Goal: Transaction & Acquisition: Obtain resource

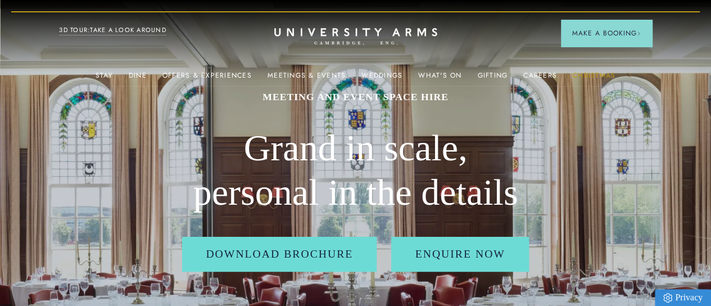
click at [590, 71] on div "Christmas" at bounding box center [594, 75] width 43 height 22
click at [590, 74] on link "Christmas" at bounding box center [594, 78] width 43 height 15
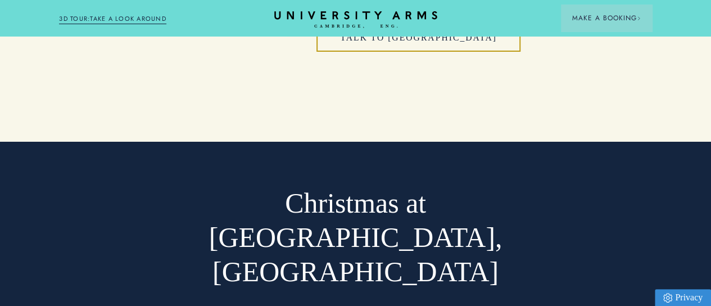
scroll to position [1983, 0]
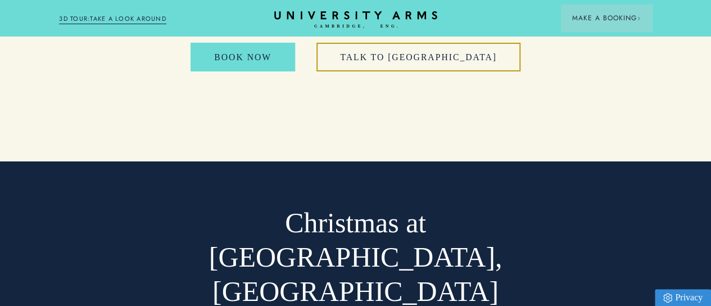
drag, startPoint x: 413, startPoint y: 129, endPoint x: 146, endPoint y: 169, distance: 269.4
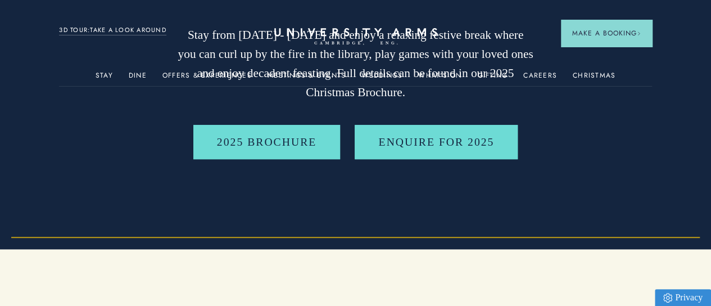
scroll to position [0, 0]
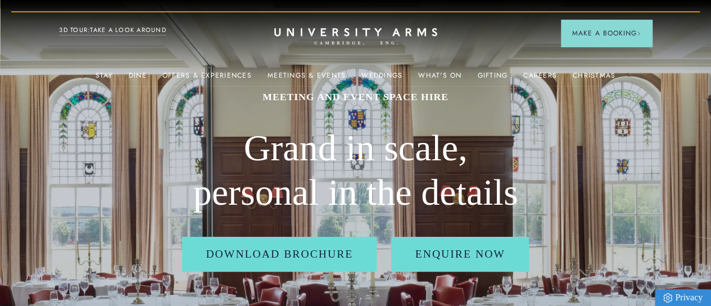
click at [383, 66] on div "Weddings" at bounding box center [381, 75] width 41 height 22
click at [382, 69] on div "Weddings" at bounding box center [381, 75] width 41 height 22
click at [381, 73] on link "Weddings" at bounding box center [381, 78] width 41 height 15
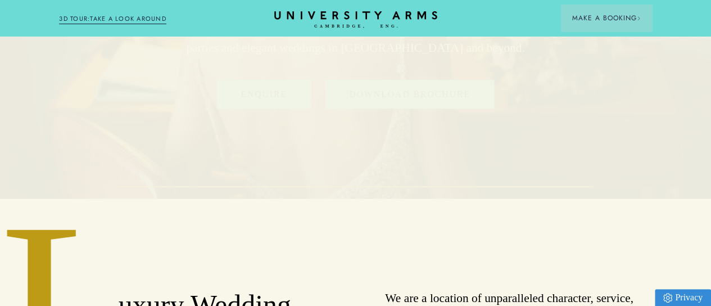
scroll to position [234, 0]
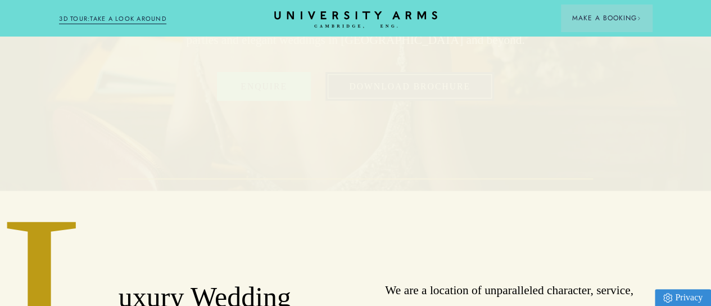
drag, startPoint x: 378, startPoint y: 76, endPoint x: 346, endPoint y: 111, distance: 46.9
click at [346, 101] on link "Download Brochure" at bounding box center [409, 86] width 169 height 29
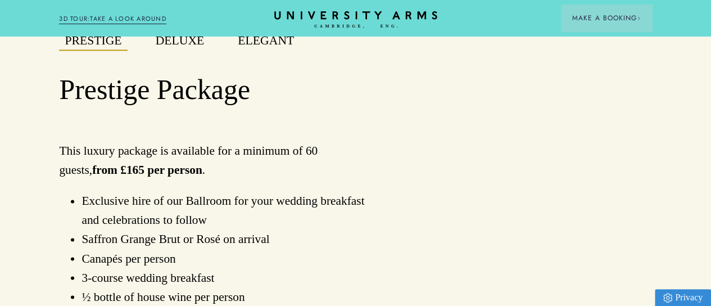
scroll to position [790, 0]
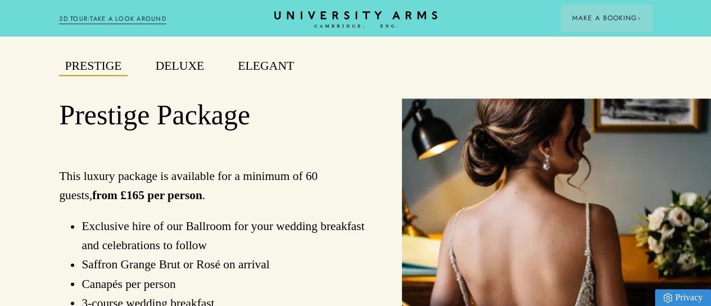
click at [189, 88] on div "Deluxe" at bounding box center [180, 72] width 83 height 31
click at [174, 76] on button "Deluxe" at bounding box center [180, 67] width 60 height 20
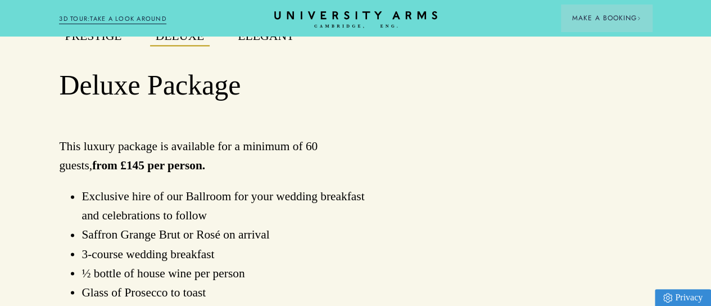
scroll to position [819, 0]
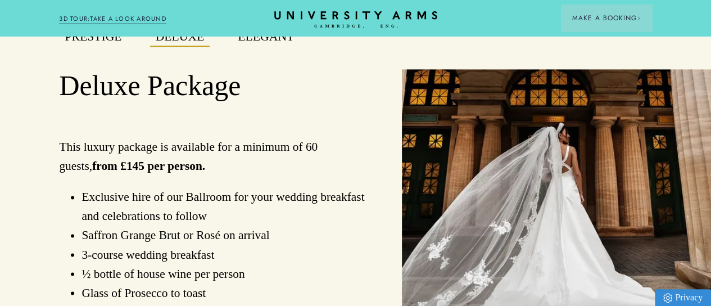
click at [272, 47] on button "Elegant" at bounding box center [265, 38] width 67 height 20
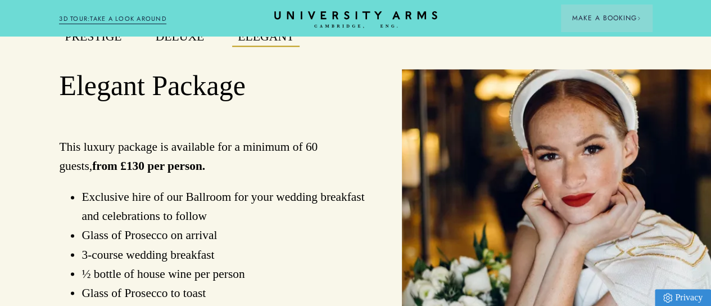
click at [92, 47] on button "Prestige" at bounding box center [93, 38] width 68 height 20
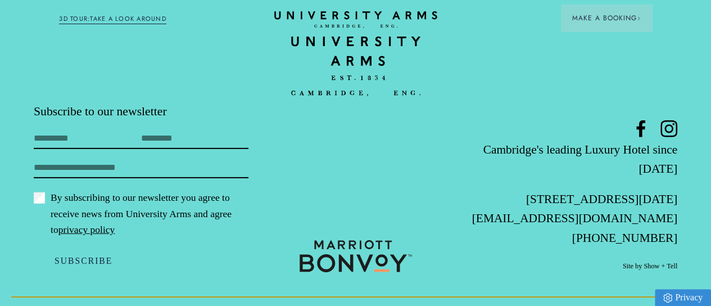
scroll to position [3887, 0]
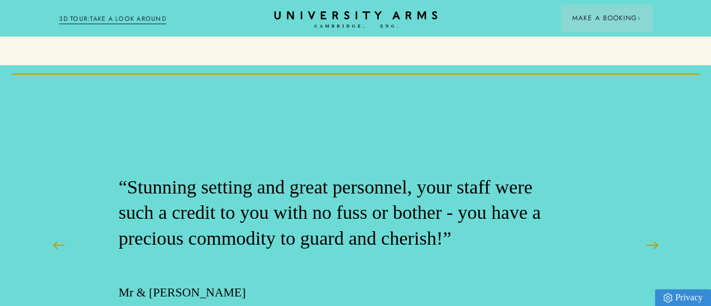
click at [398, 150] on div "Book your dream wedding venue in [GEOGRAPHIC_DATA] For over 175 years, [GEOGRAP…" at bounding box center [355, 65] width 711 height 3727
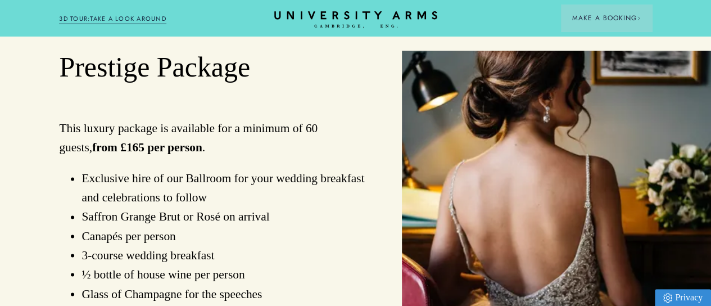
scroll to position [827, 0]
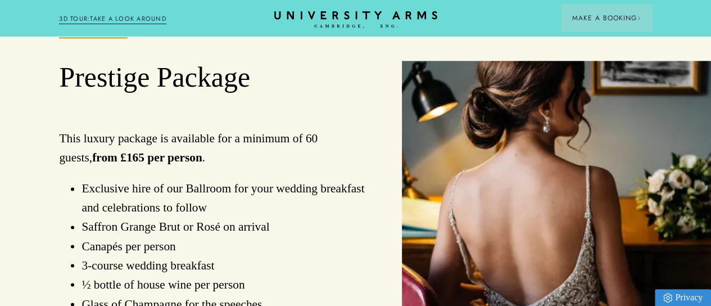
click at [189, 39] on button "Deluxe" at bounding box center [180, 29] width 60 height 20
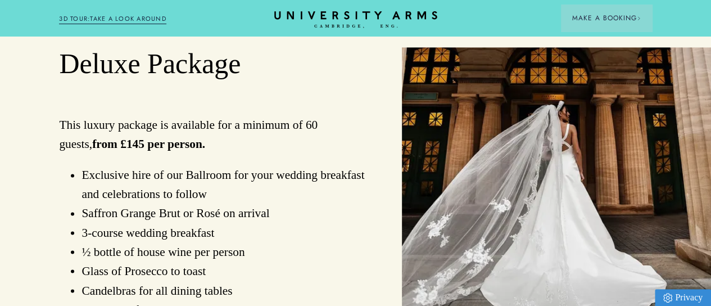
scroll to position [840, 0]
click at [274, 26] on button "Elegant" at bounding box center [265, 16] width 67 height 20
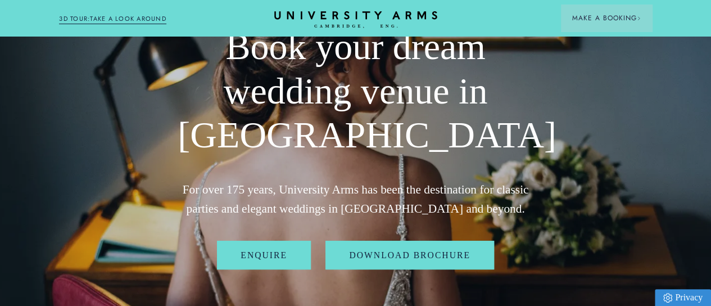
scroll to position [0, 0]
